Goal: Task Accomplishment & Management: Complete application form

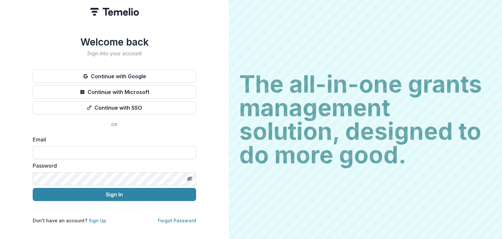
click at [84, 148] on input at bounding box center [114, 152] width 163 height 13
type input "**********"
click at [33, 188] on button "Sign In" at bounding box center [114, 194] width 163 height 13
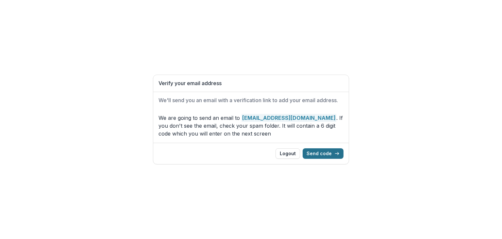
click at [318, 154] on button "Send code" at bounding box center [323, 153] width 41 height 10
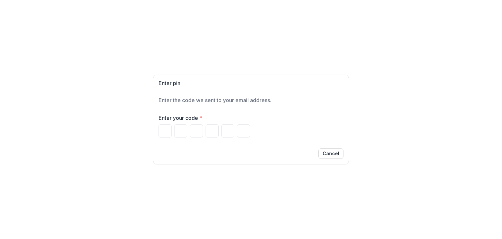
type input "*"
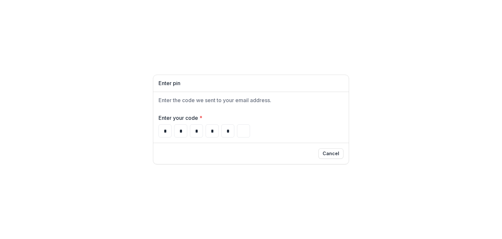
type input "*"
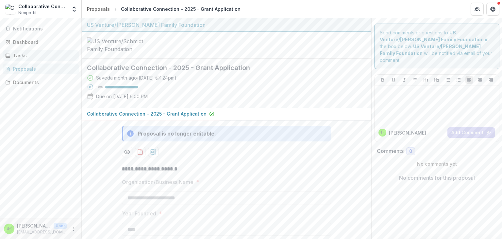
click at [22, 57] on div "Tasks" at bounding box center [43, 55] width 60 height 7
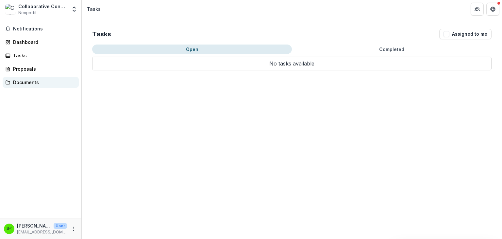
click at [19, 80] on div "Documents" at bounding box center [43, 82] width 60 height 7
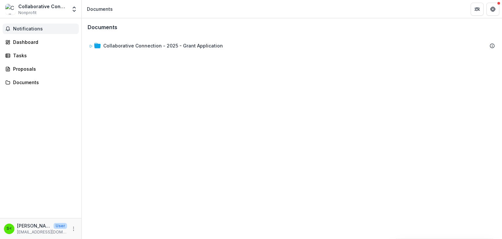
click at [26, 28] on span "Notifications" at bounding box center [44, 29] width 63 height 6
click at [27, 42] on div "Dashboard" at bounding box center [43, 42] width 60 height 7
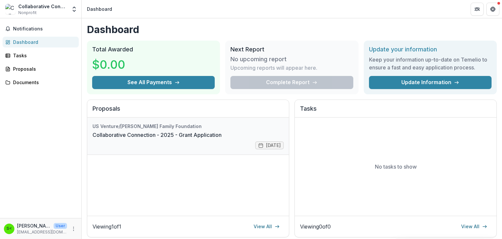
click at [171, 135] on link "Collaborative Connection - 2025 - Grant Application" at bounding box center [156, 135] width 129 height 8
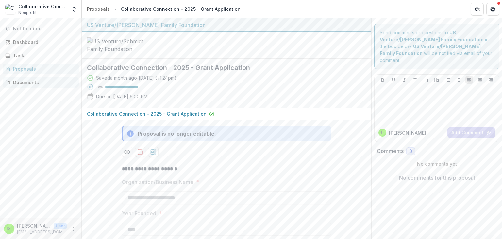
click at [20, 84] on div "Documents" at bounding box center [43, 82] width 60 height 7
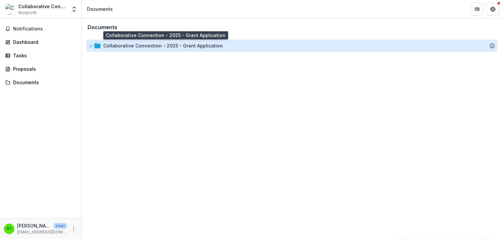
click at [138, 47] on div "Collaborative Connection - 2025 - Grant Application" at bounding box center [163, 45] width 120 height 7
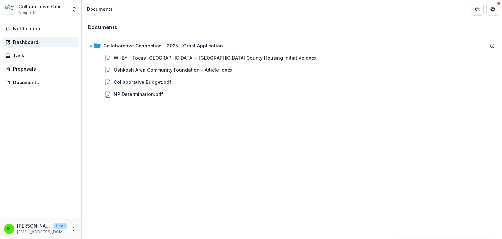
click at [18, 41] on div "Dashboard" at bounding box center [43, 42] width 60 height 7
